Goal: Book appointment/travel/reservation

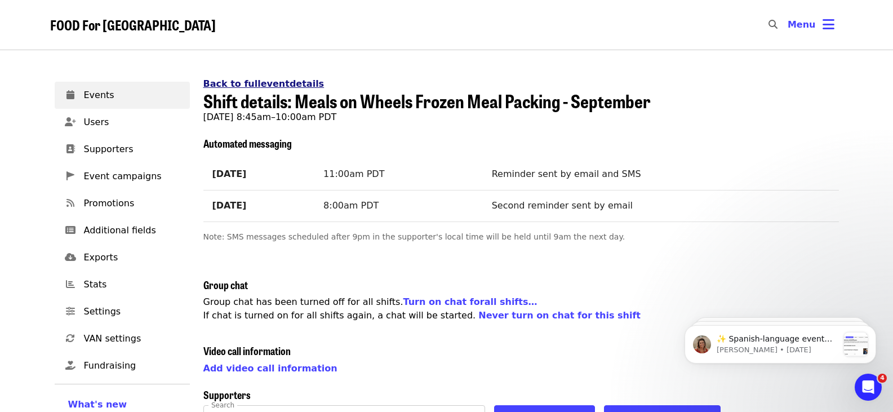
click at [284, 82] on link "Back to full event details" at bounding box center [263, 83] width 121 height 11
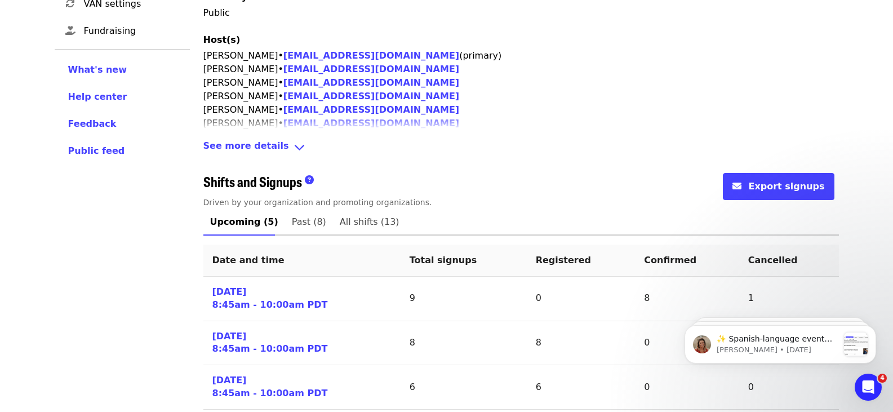
scroll to position [394, 0]
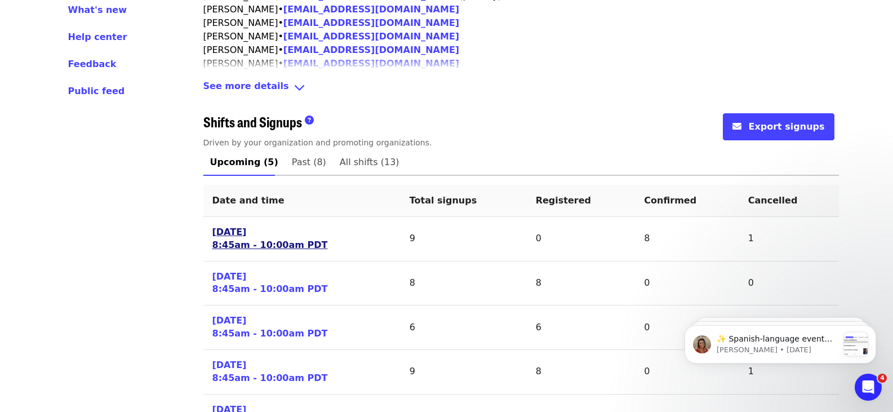
click at [273, 237] on link "[DATE] 8:45am - 10:00am PDT" at bounding box center [269, 239] width 115 height 26
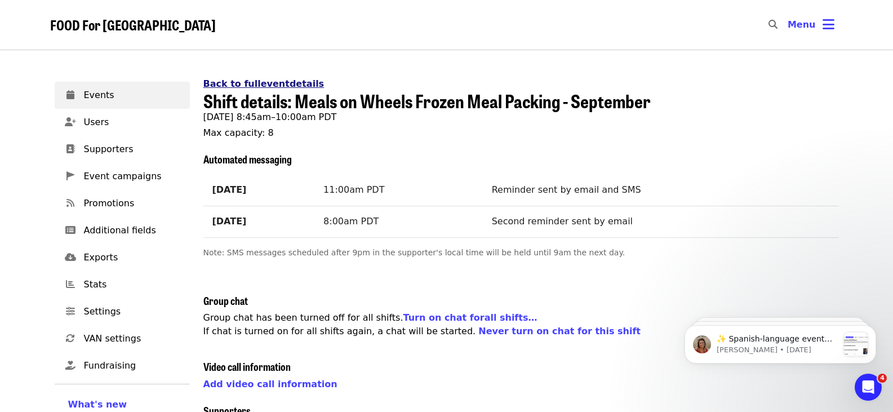
click at [254, 82] on link "Back to full event details" at bounding box center [263, 83] width 121 height 11
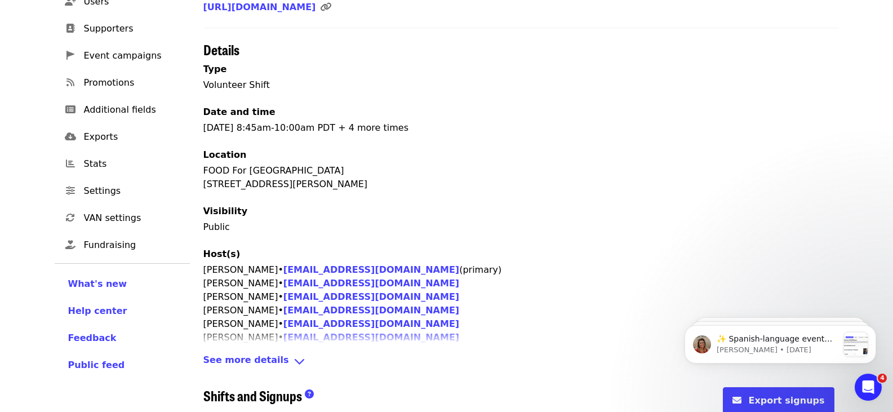
scroll to position [282, 0]
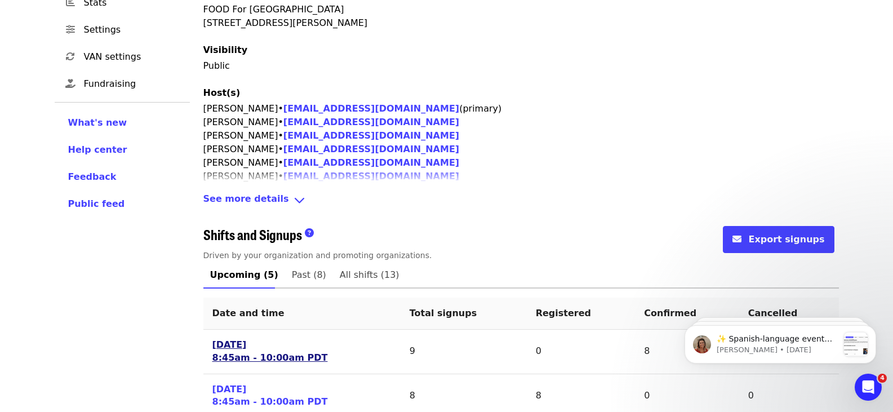
click at [251, 363] on link "[DATE] 8:45am - 10:00am PDT" at bounding box center [269, 351] width 115 height 26
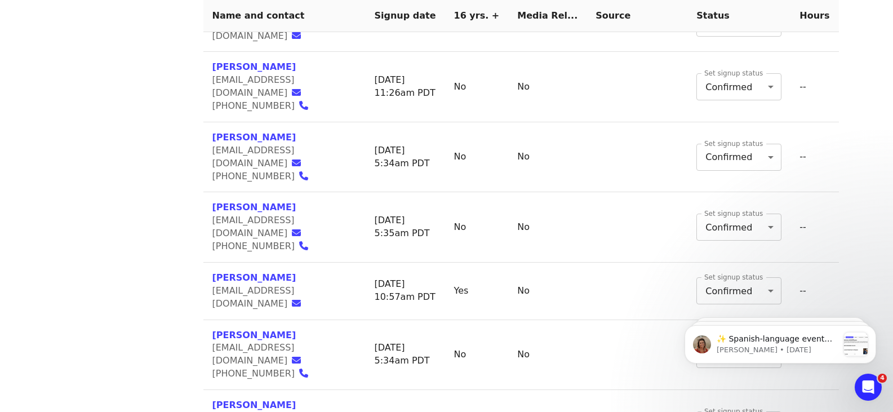
scroll to position [632, 0]
